Goal: Find specific page/section: Find specific page/section

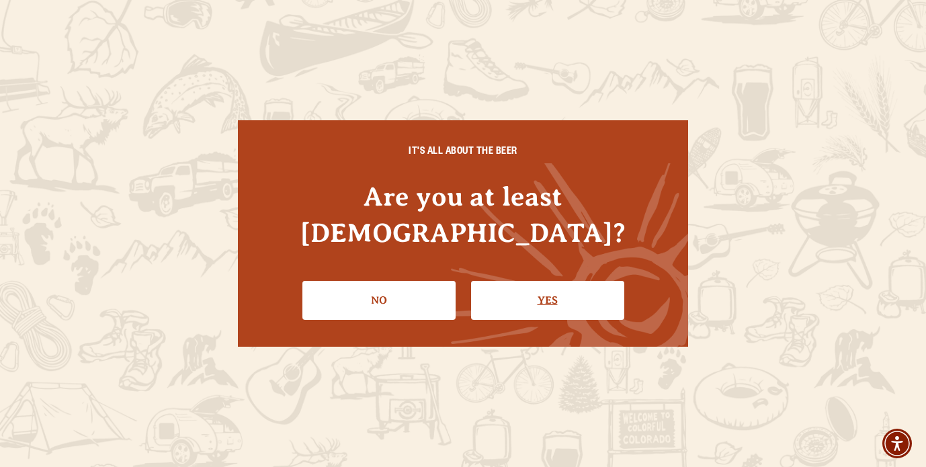
click at [490, 290] on link "Yes" at bounding box center [547, 300] width 153 height 39
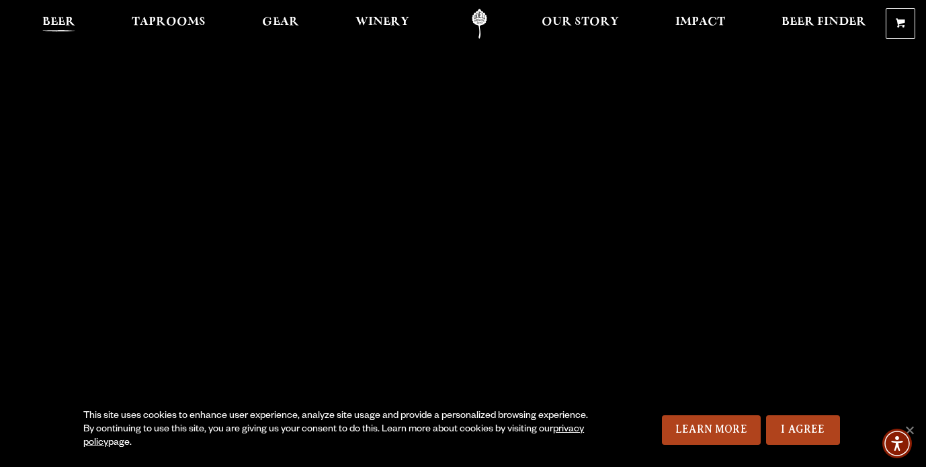
click at [62, 17] on span "Beer" at bounding box center [58, 22] width 33 height 11
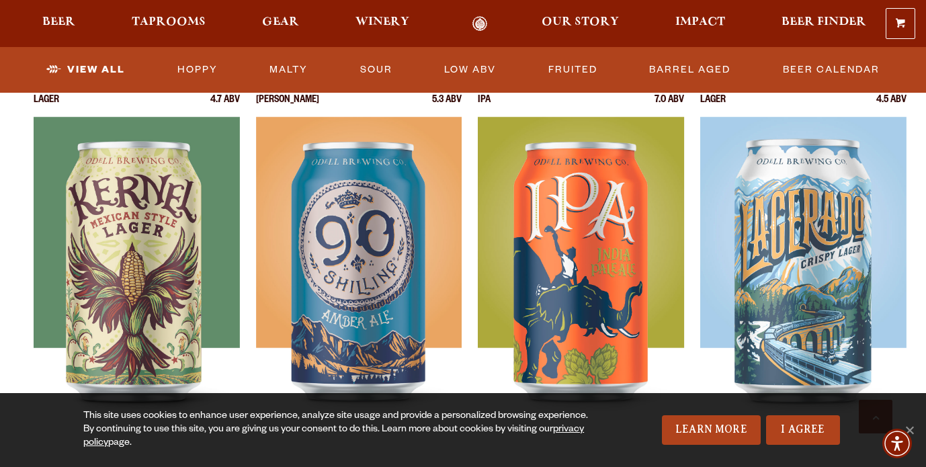
scroll to position [604, 0]
click at [375, 69] on link "Sour" at bounding box center [376, 69] width 43 height 31
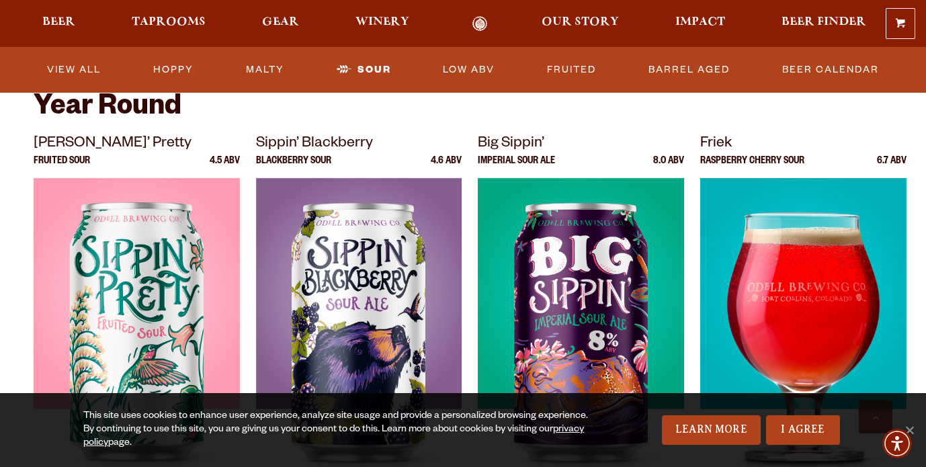
scroll to position [428, 0]
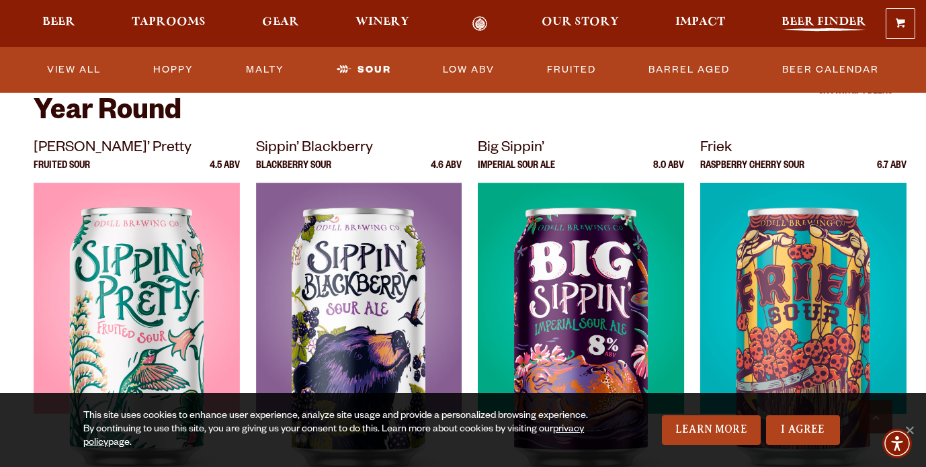
click at [813, 18] on span "Beer Finder" at bounding box center [823, 22] width 85 height 11
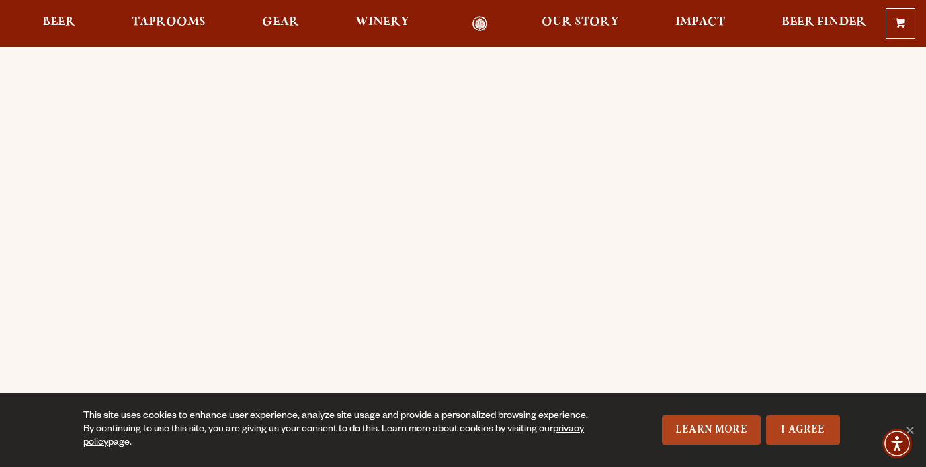
scroll to position [185, 0]
